Goal: Information Seeking & Learning: Learn about a topic

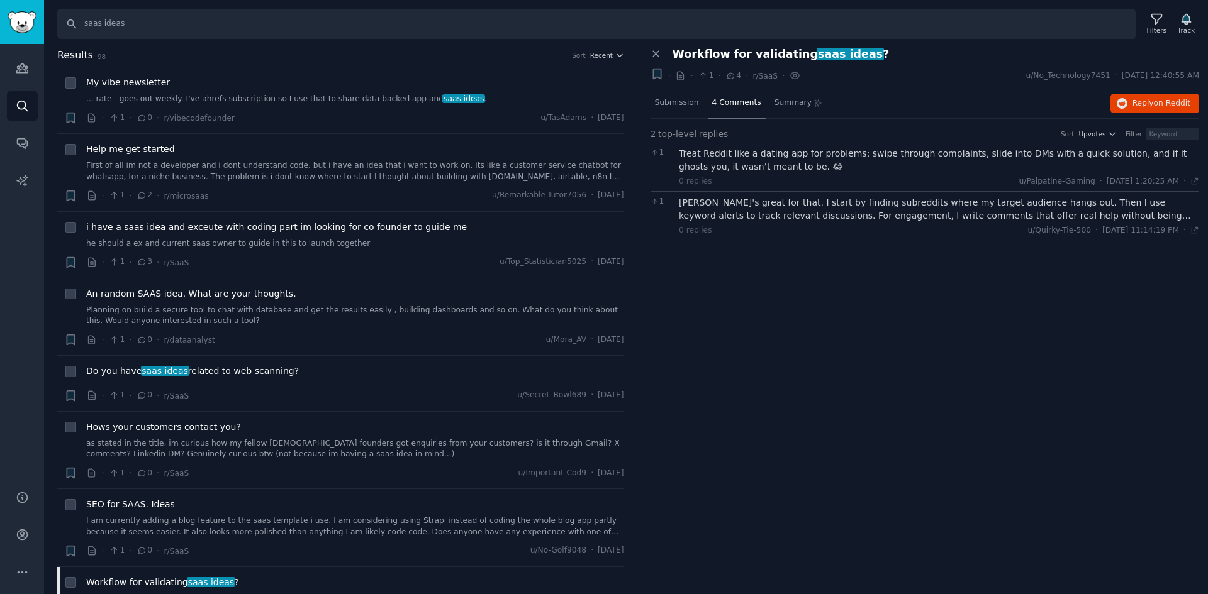
scroll to position [189, 0]
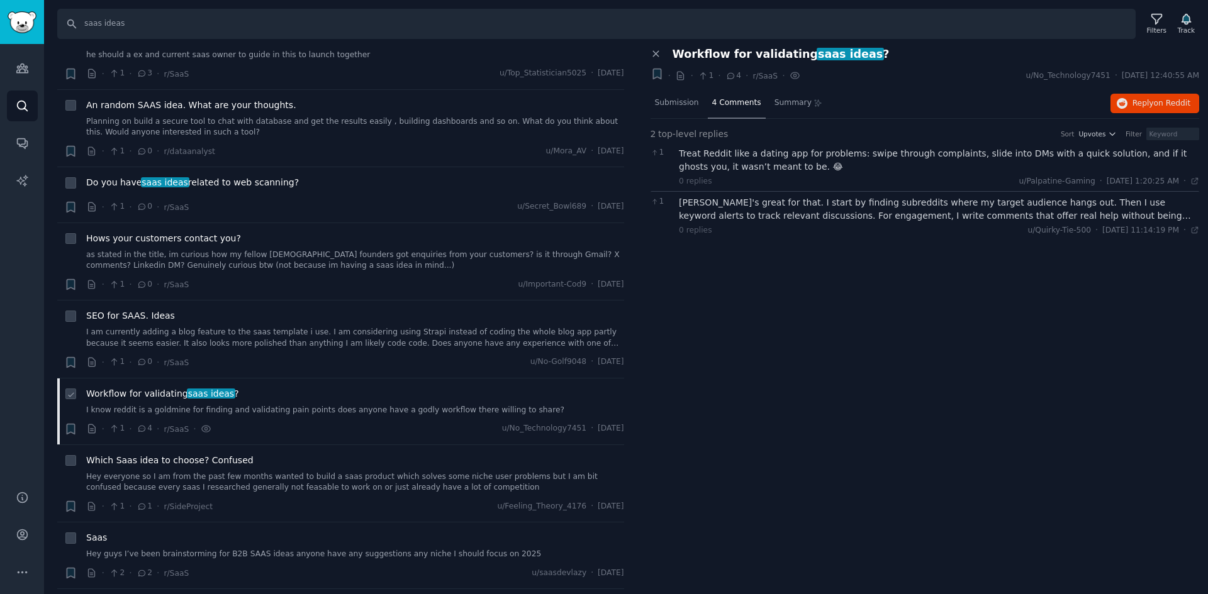
click at [290, 417] on div "Workflow for validating saas ideas ? I know reddit is a goldmine for finding an…" at bounding box center [355, 411] width 538 height 48
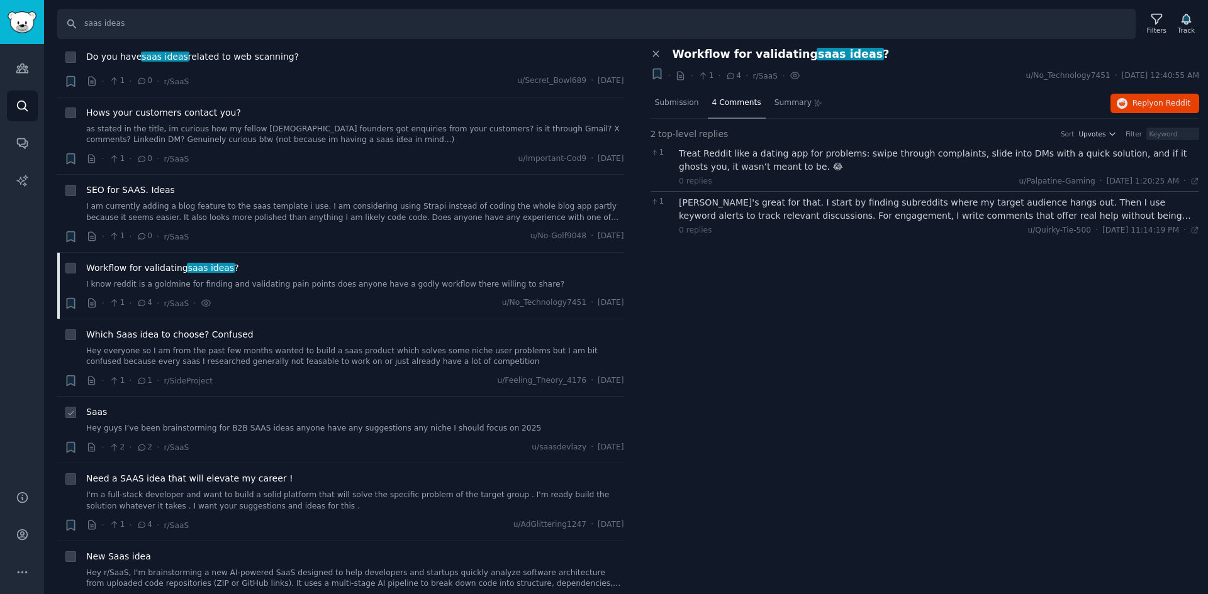
scroll to position [377, 0]
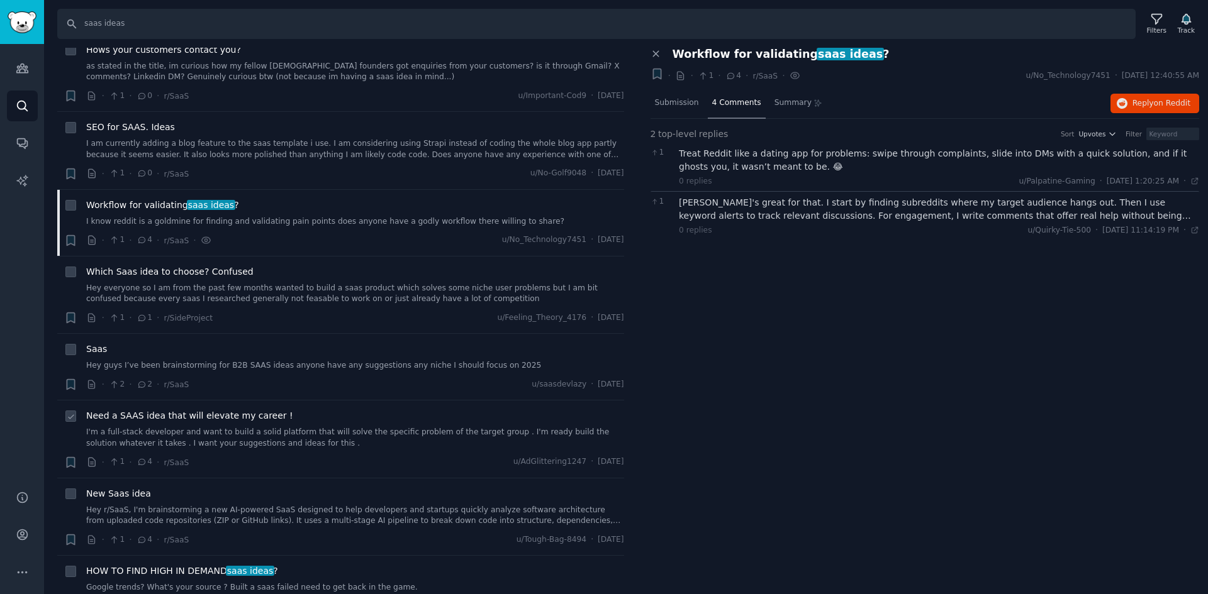
click at [289, 431] on link "I'm a full-stack developer and want to build a solid platform that will solve t…" at bounding box center [355, 438] width 538 height 22
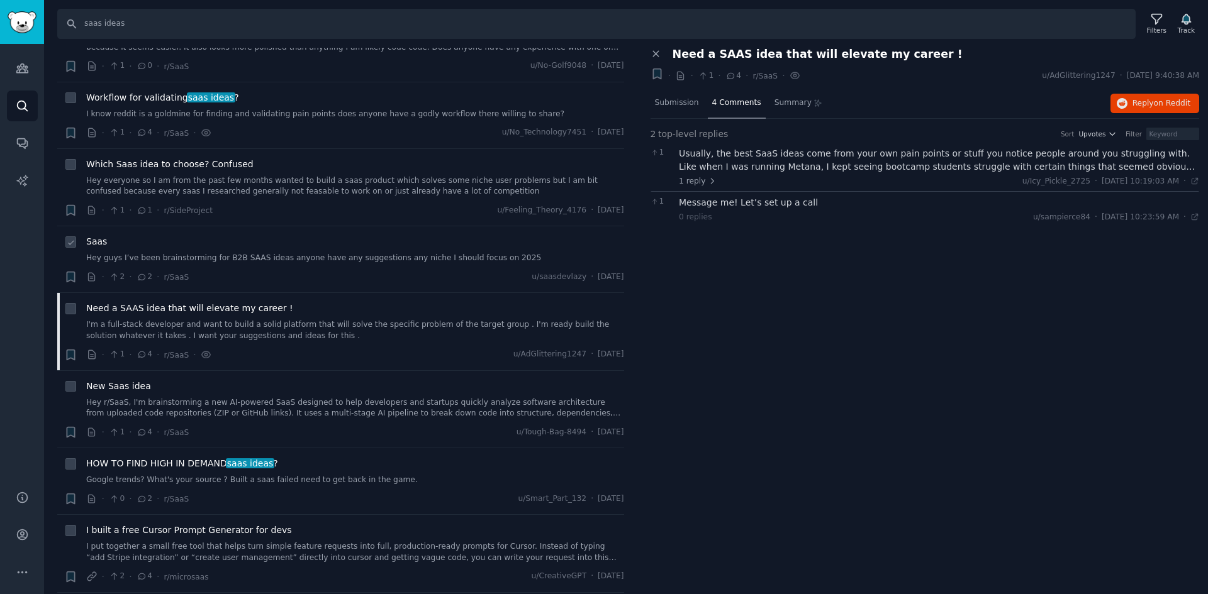
scroll to position [503, 0]
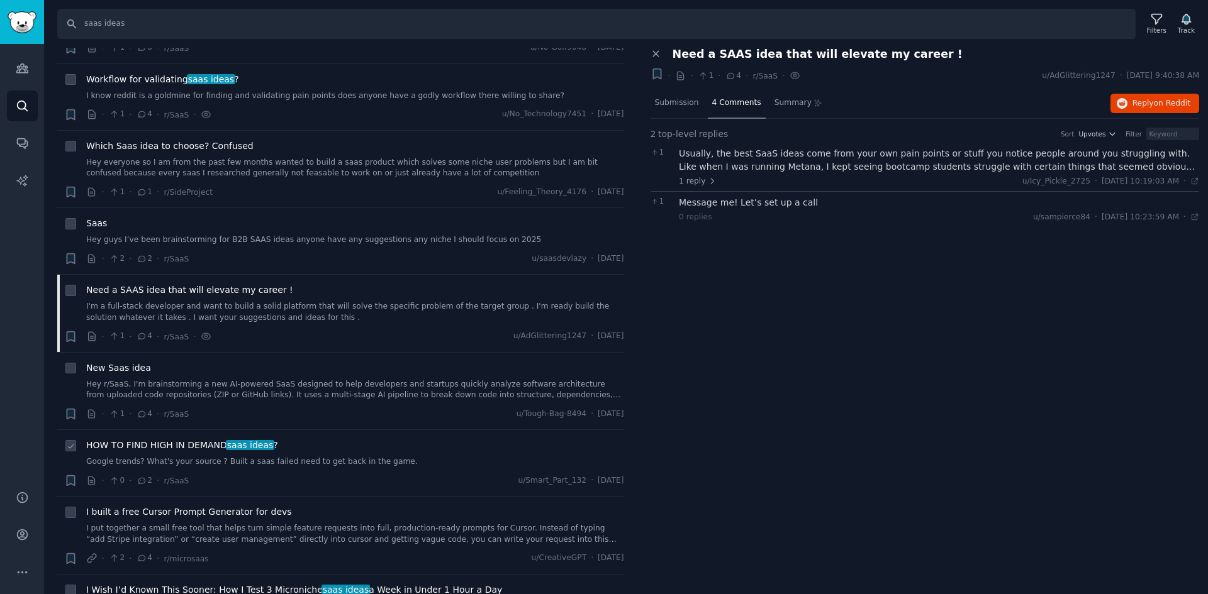
click at [313, 465] on link "Google trends? What's your source ? Built a saas failed need to get back in the…" at bounding box center [355, 462] width 538 height 11
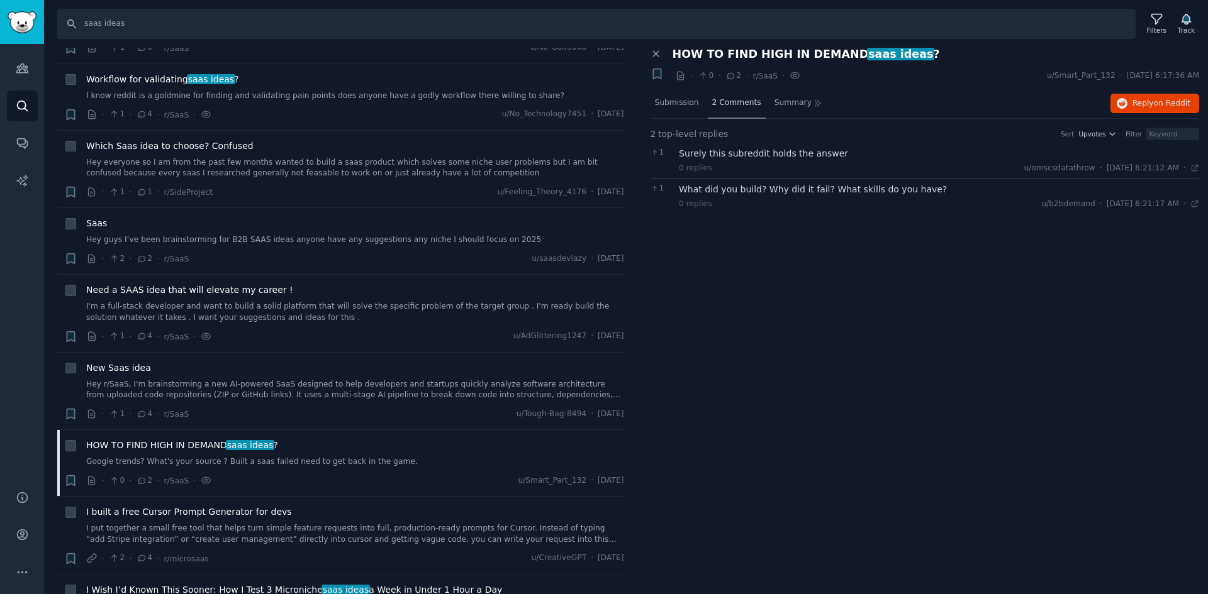
click at [728, 92] on div "2 Comments" at bounding box center [737, 104] width 58 height 30
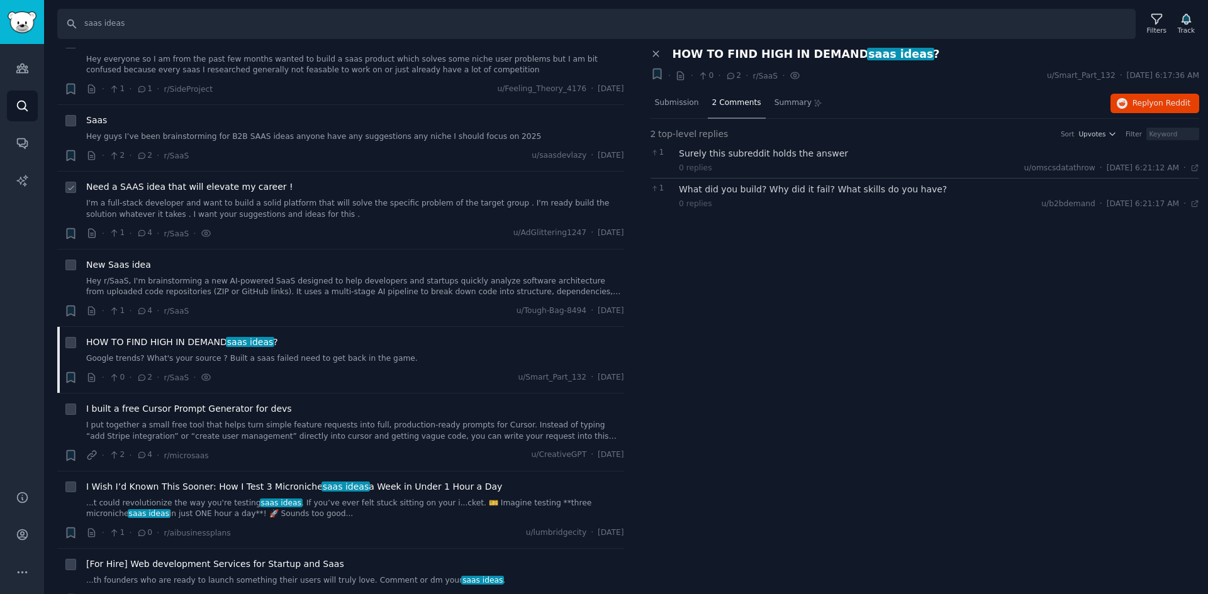
scroll to position [629, 0]
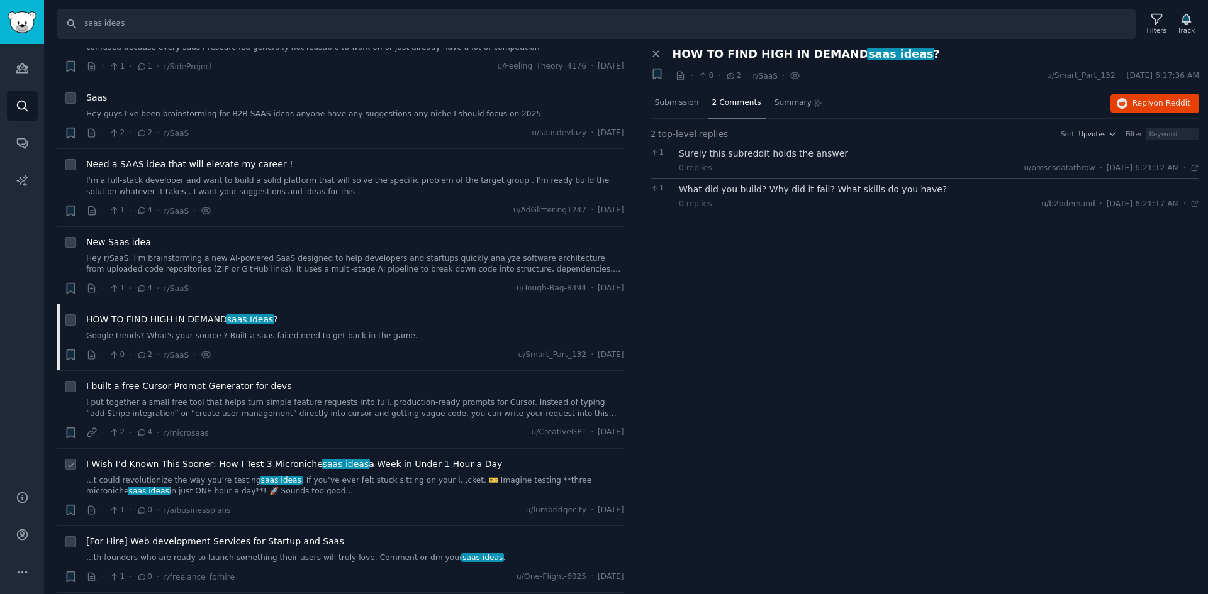
click at [305, 490] on link "...t could revolutionize the way you're testing saas ideas . If you’ve ever fel…" at bounding box center [355, 486] width 538 height 22
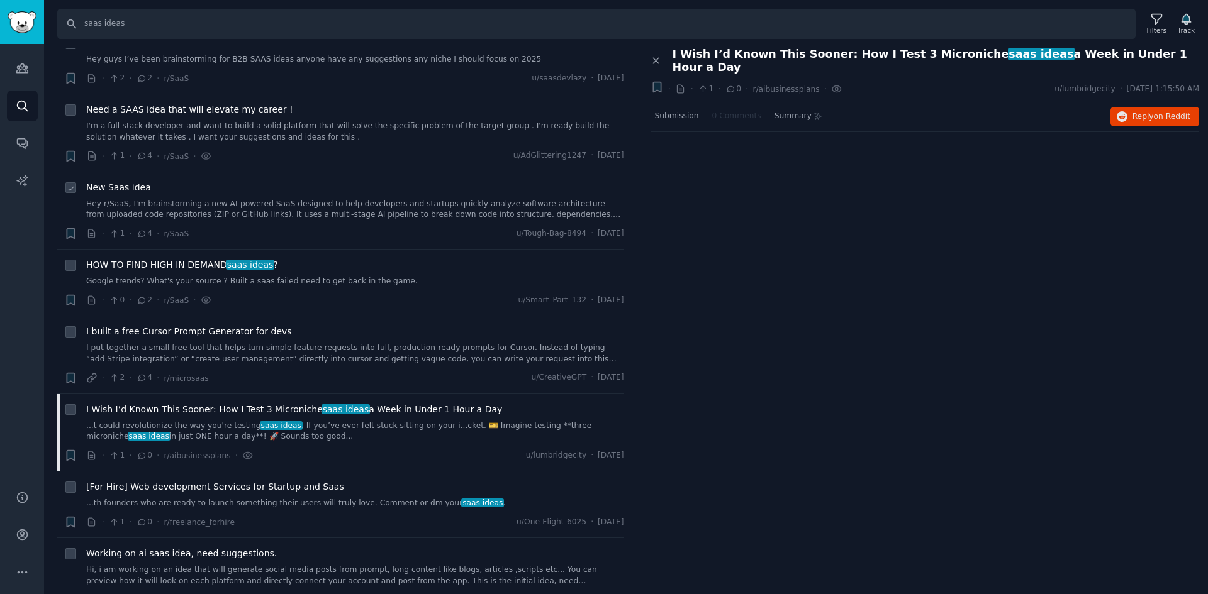
scroll to position [755, 0]
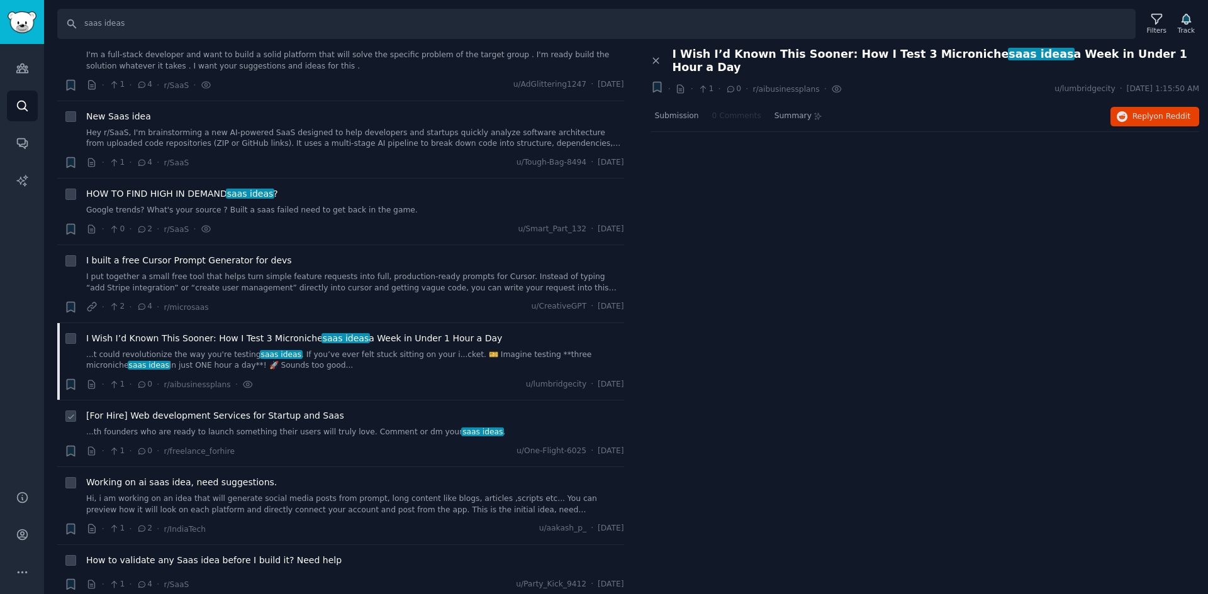
click at [354, 435] on link "...th founders who are ready to launch something their users will truly love. C…" at bounding box center [355, 432] width 538 height 11
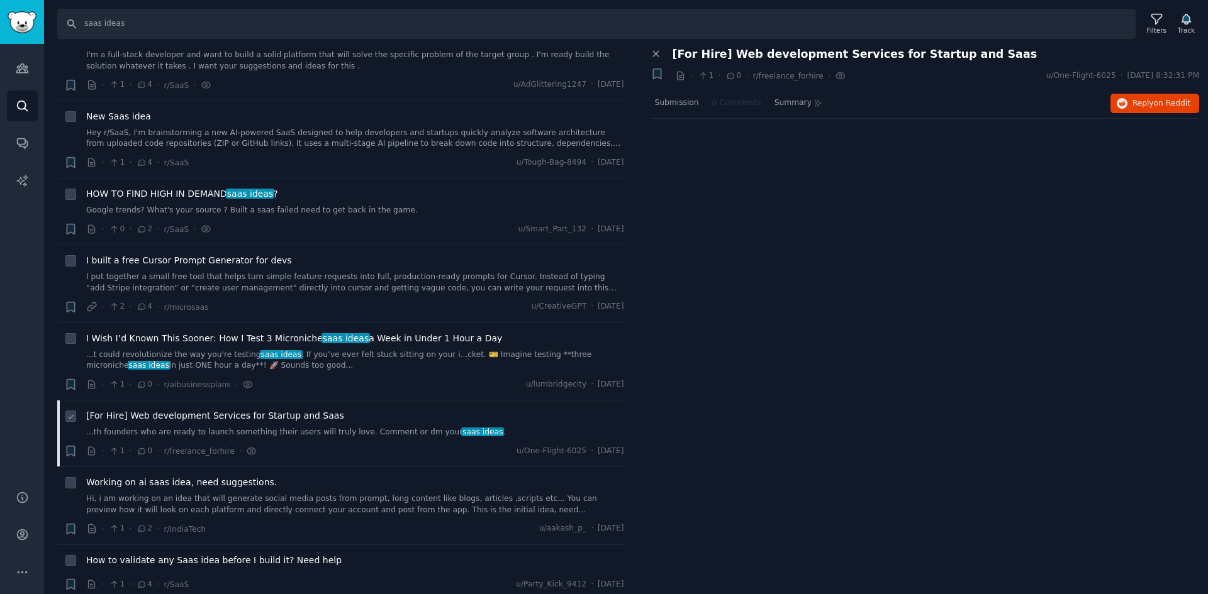
click at [357, 411] on div "[For Hire] Web development Services for Startup and Saas" at bounding box center [355, 415] width 538 height 13
click at [303, 420] on span "[For Hire] Web development Services for Startup and Saas" at bounding box center [215, 415] width 258 height 13
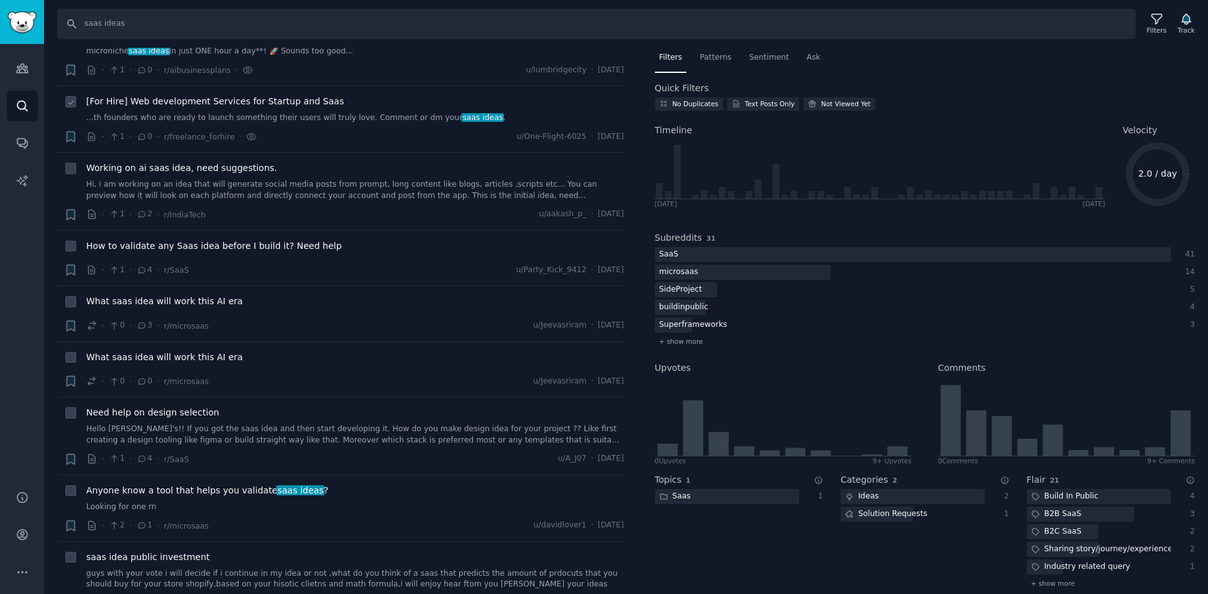
scroll to position [1384, 0]
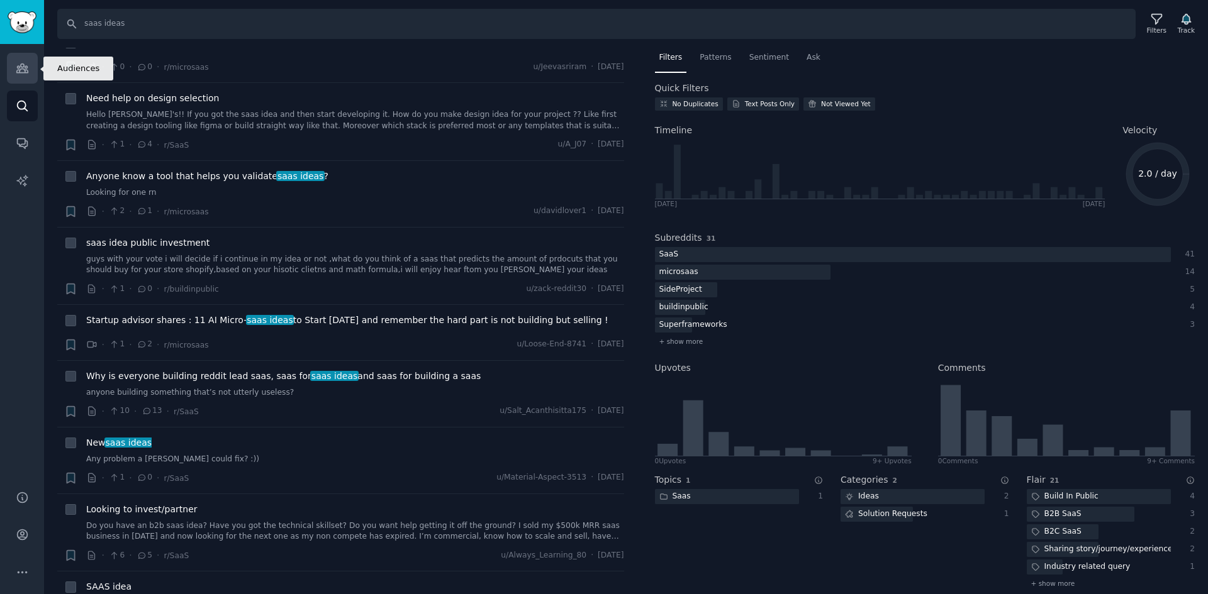
click at [13, 64] on link "Audiences" at bounding box center [22, 68] width 31 height 31
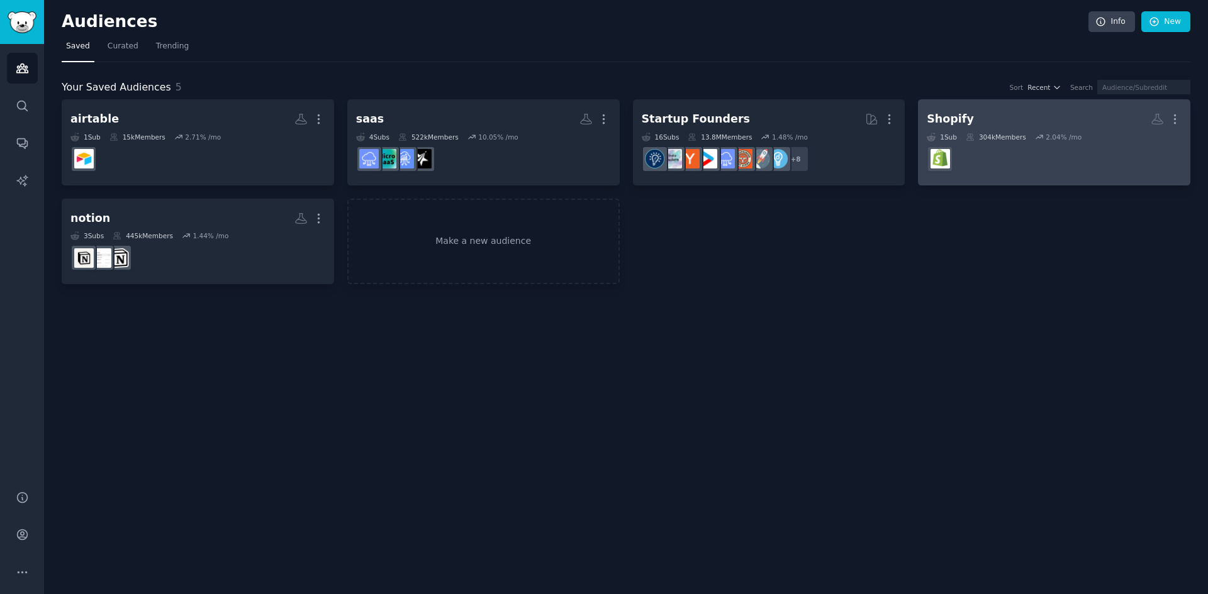
click at [992, 169] on dd at bounding box center [1053, 159] width 255 height 35
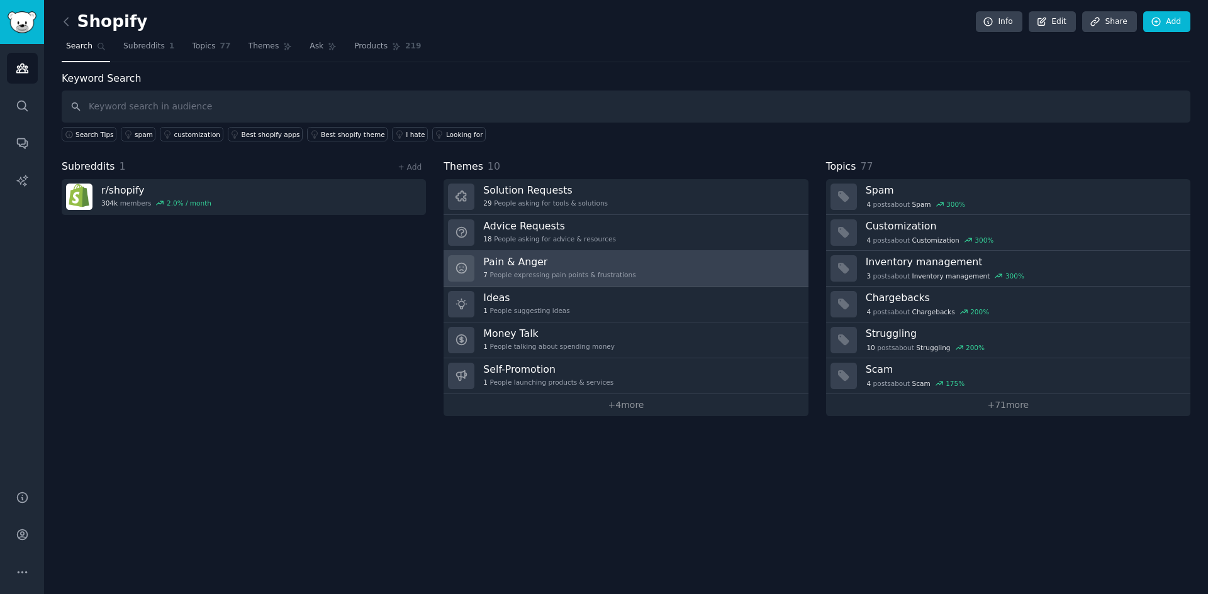
click at [517, 263] on h3 "Pain & Anger" at bounding box center [559, 261] width 152 height 13
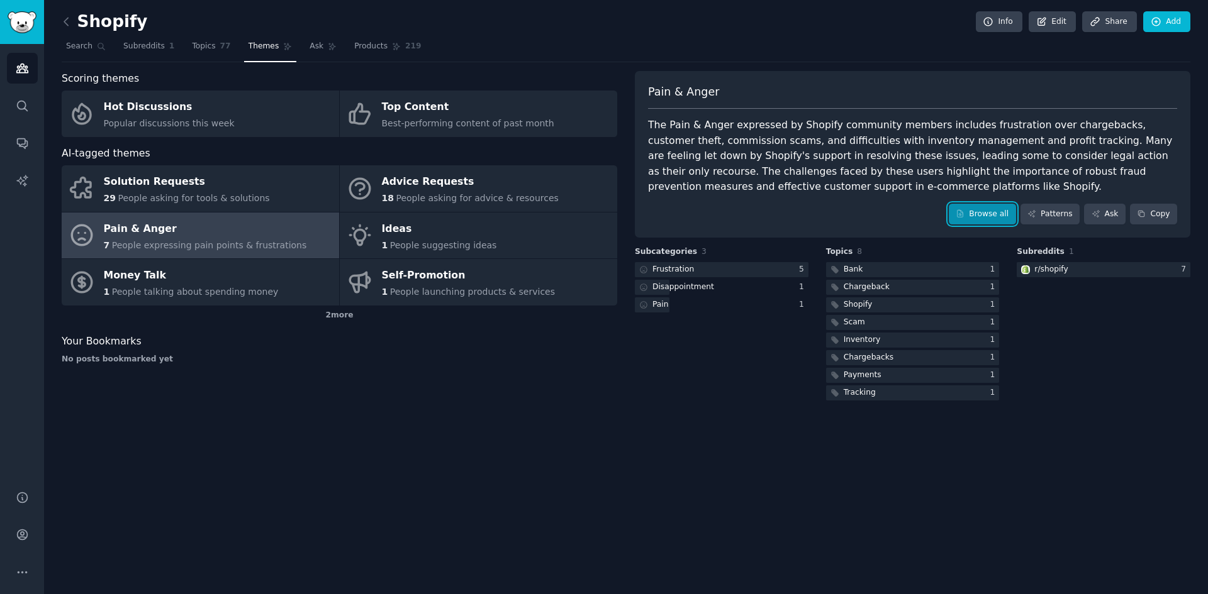
click at [967, 206] on link "Browse all" at bounding box center [981, 214] width 67 height 21
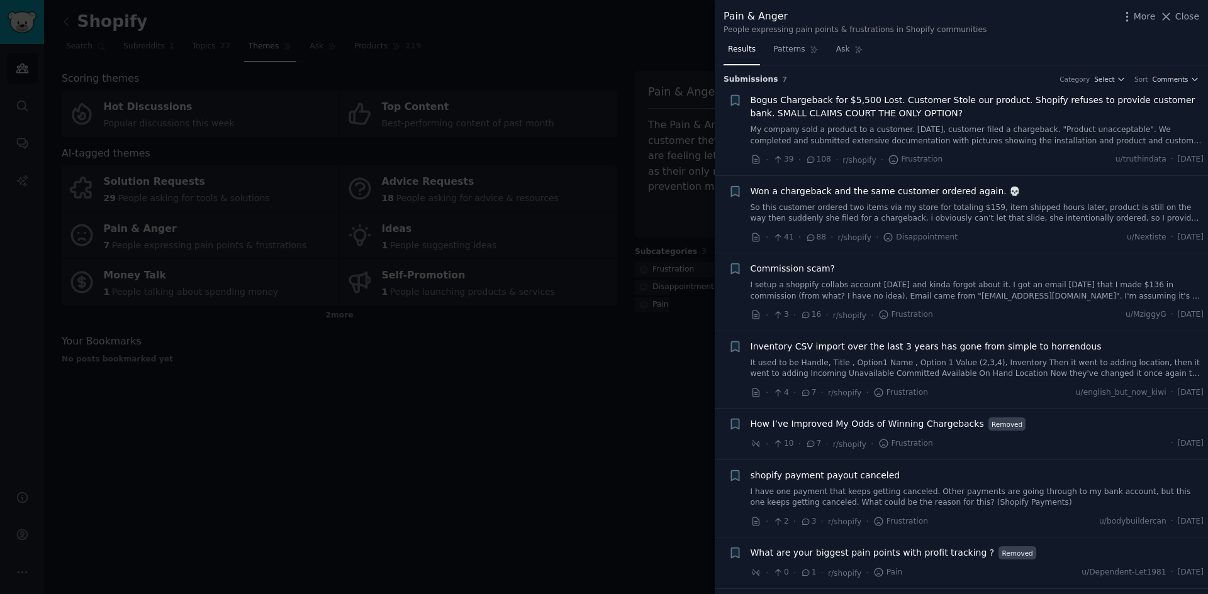
click at [538, 368] on div at bounding box center [604, 297] width 1208 height 594
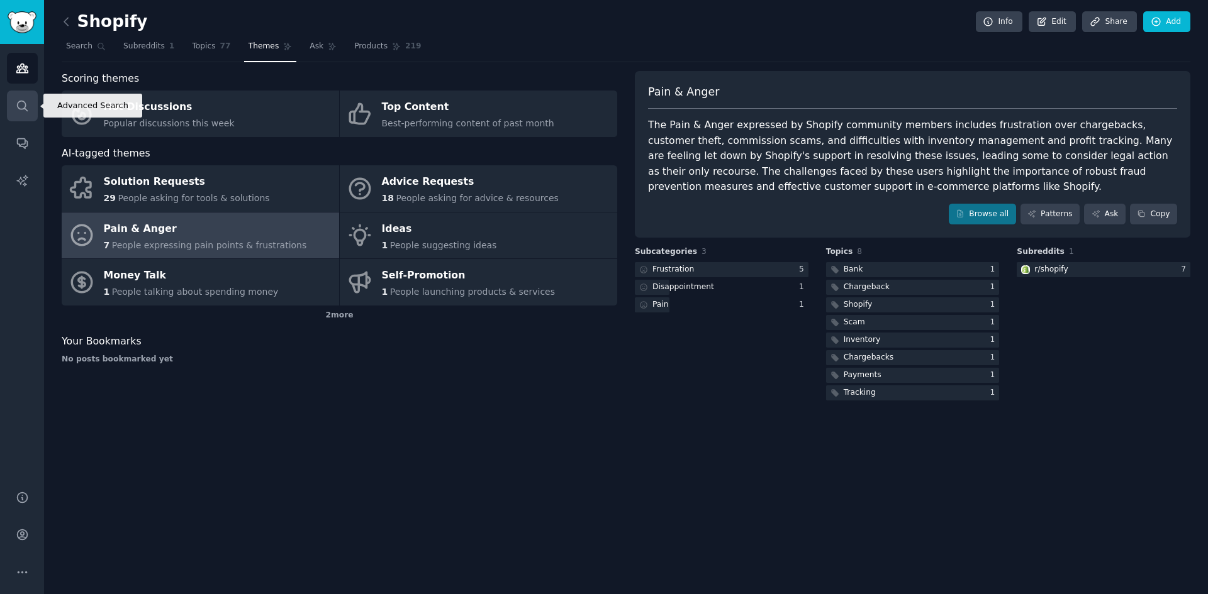
click at [13, 107] on link "Search" at bounding box center [22, 106] width 31 height 31
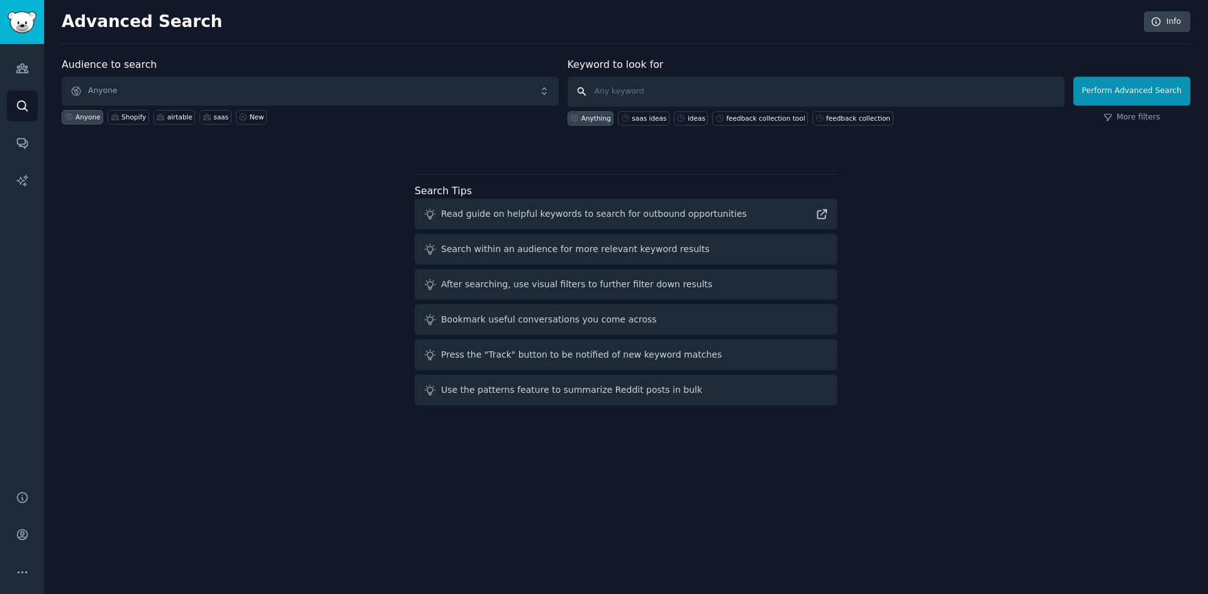
click at [602, 92] on input "text" at bounding box center [815, 92] width 497 height 30
type input "inventory management"
click button "Perform Advanced Search" at bounding box center [1131, 91] width 117 height 29
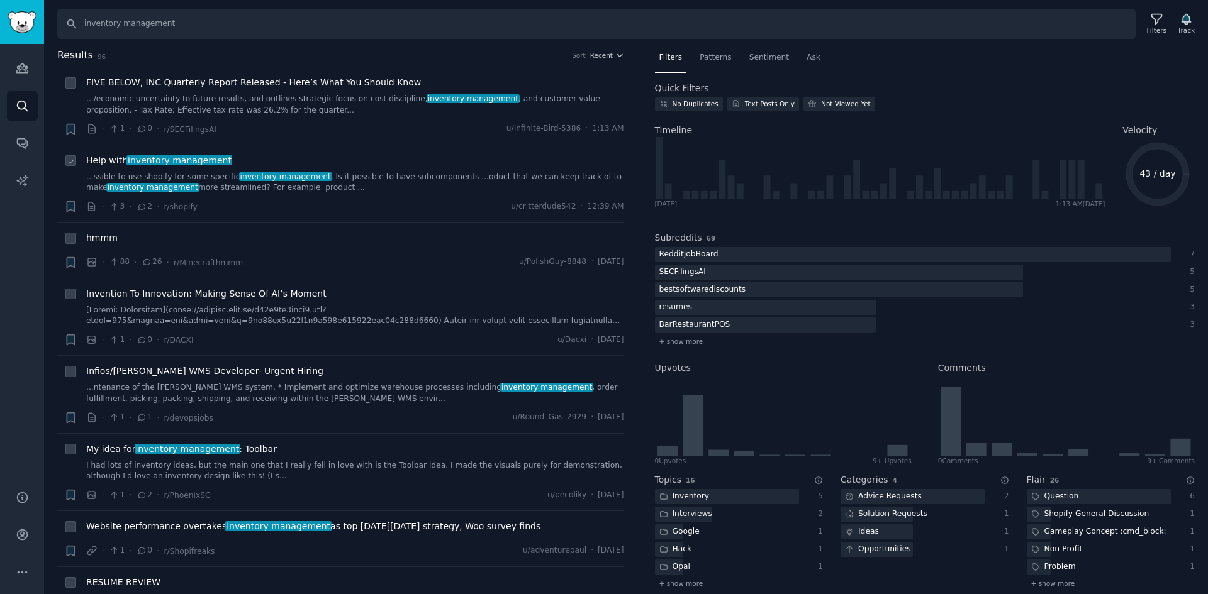
click at [196, 179] on link "...ssible to use shopify for some specific inventory management . Is it possibl…" at bounding box center [355, 183] width 538 height 22
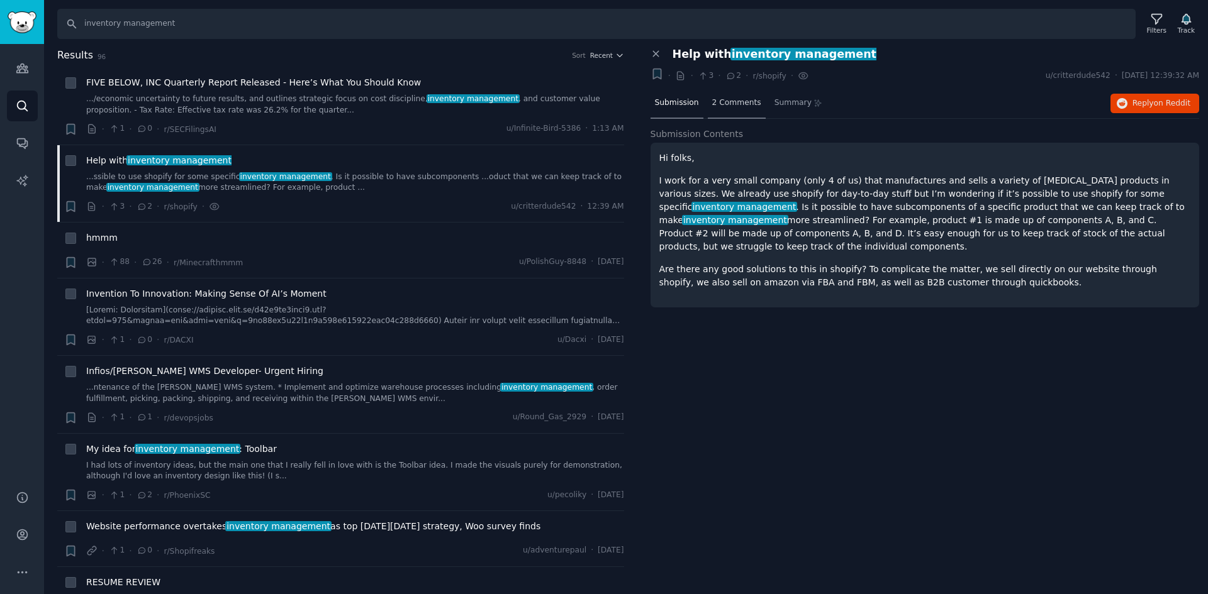
click at [716, 108] on span "2 Comments" at bounding box center [736, 102] width 49 height 11
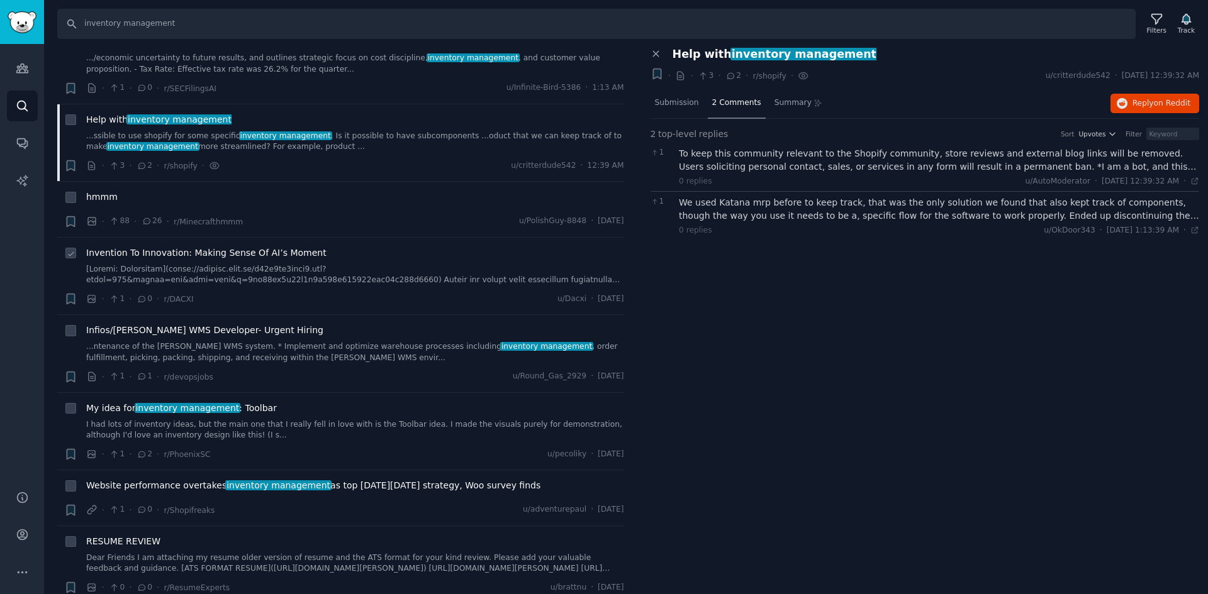
scroll to position [63, 0]
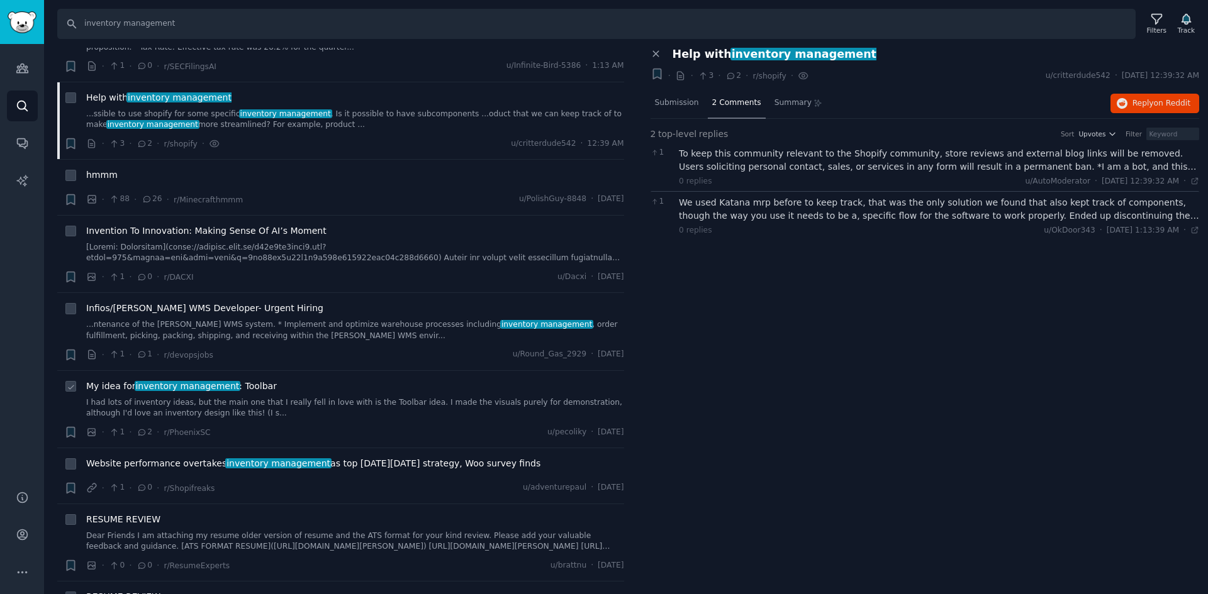
click at [268, 400] on link "I had lots of inventory ideas, but the main one that I really fell in love with…" at bounding box center [355, 409] width 538 height 22
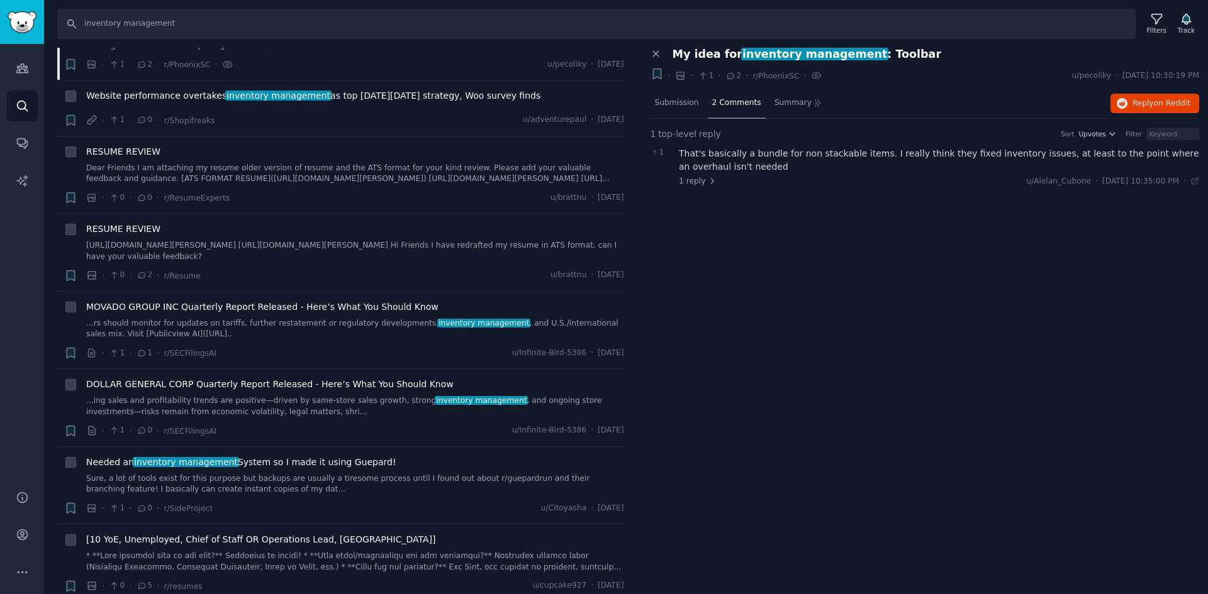
scroll to position [440, 0]
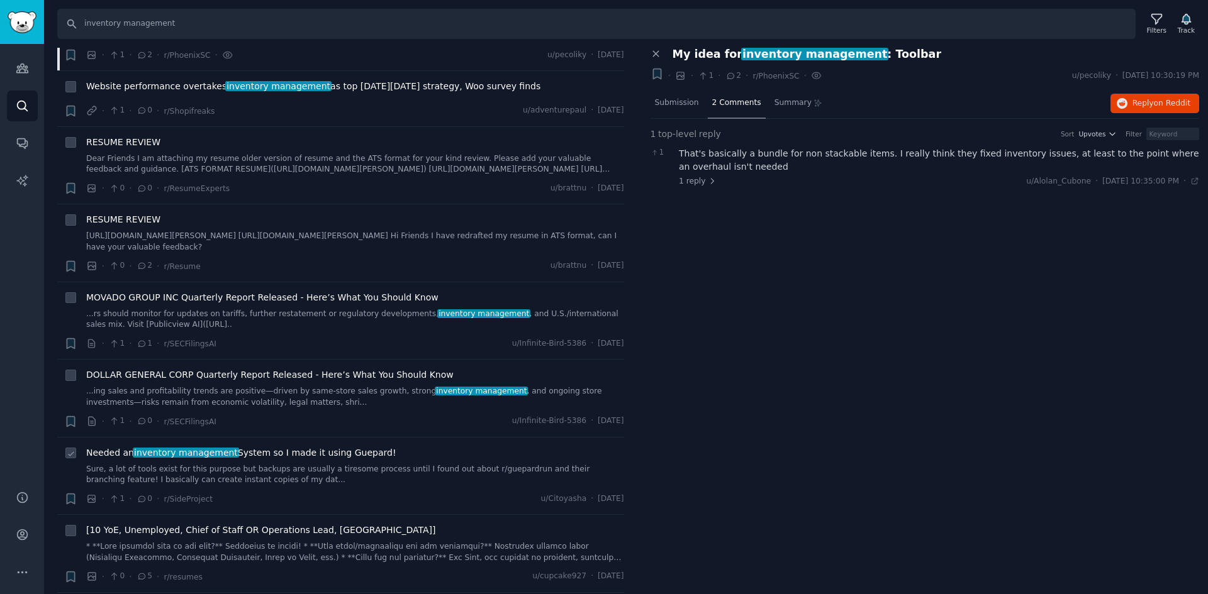
click at [314, 467] on link "Sure, a lot of tools exist for this purpose but backups are usually a tiresome …" at bounding box center [355, 475] width 538 height 22
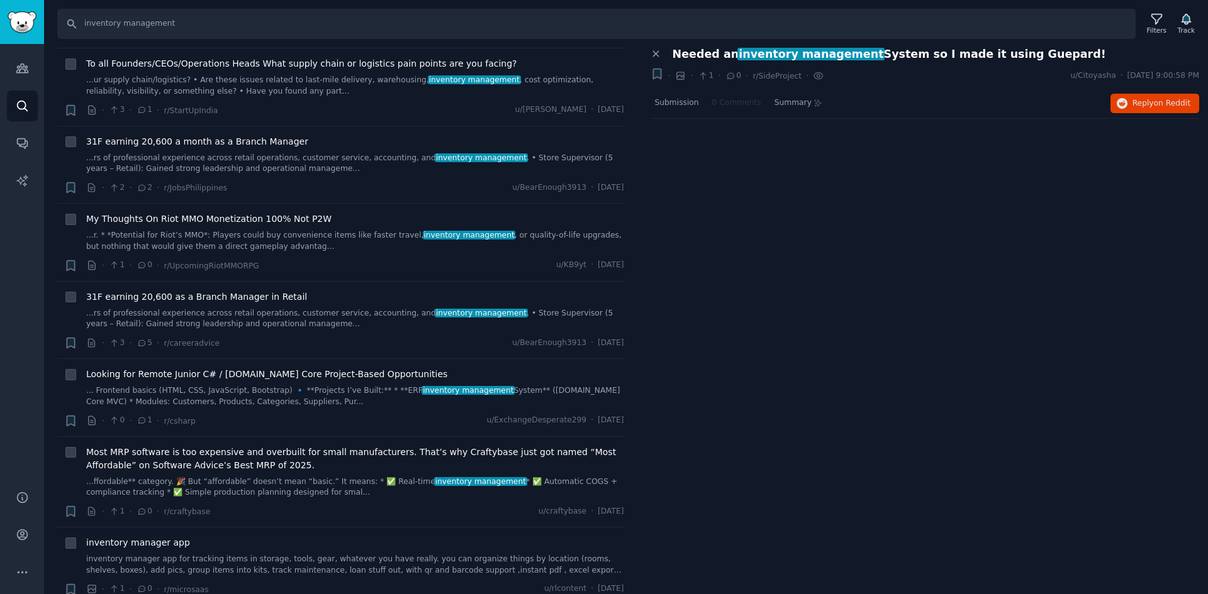
scroll to position [1698, 0]
